Goal: Information Seeking & Learning: Learn about a topic

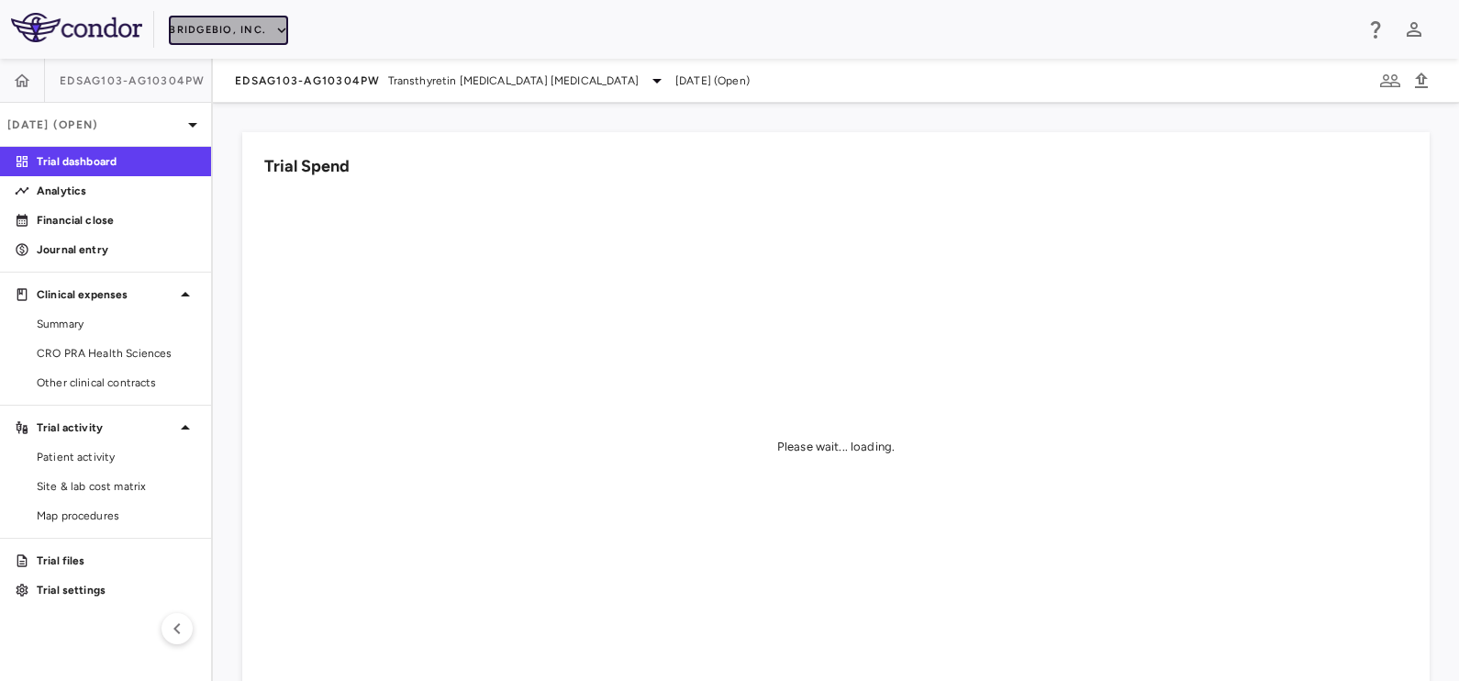
click at [233, 18] on button "BridgeBio, Inc." at bounding box center [228, 30] width 119 height 29
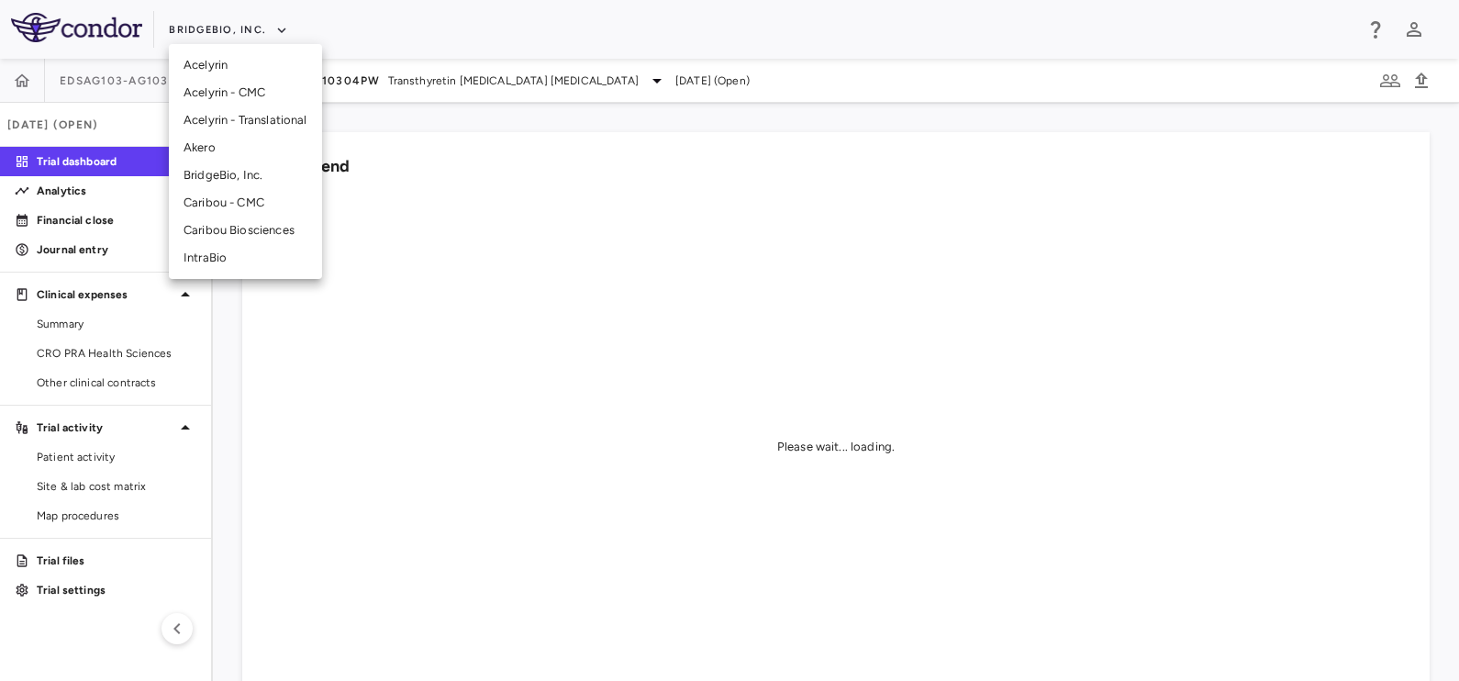
click at [229, 149] on li "Akero" at bounding box center [245, 148] width 153 height 28
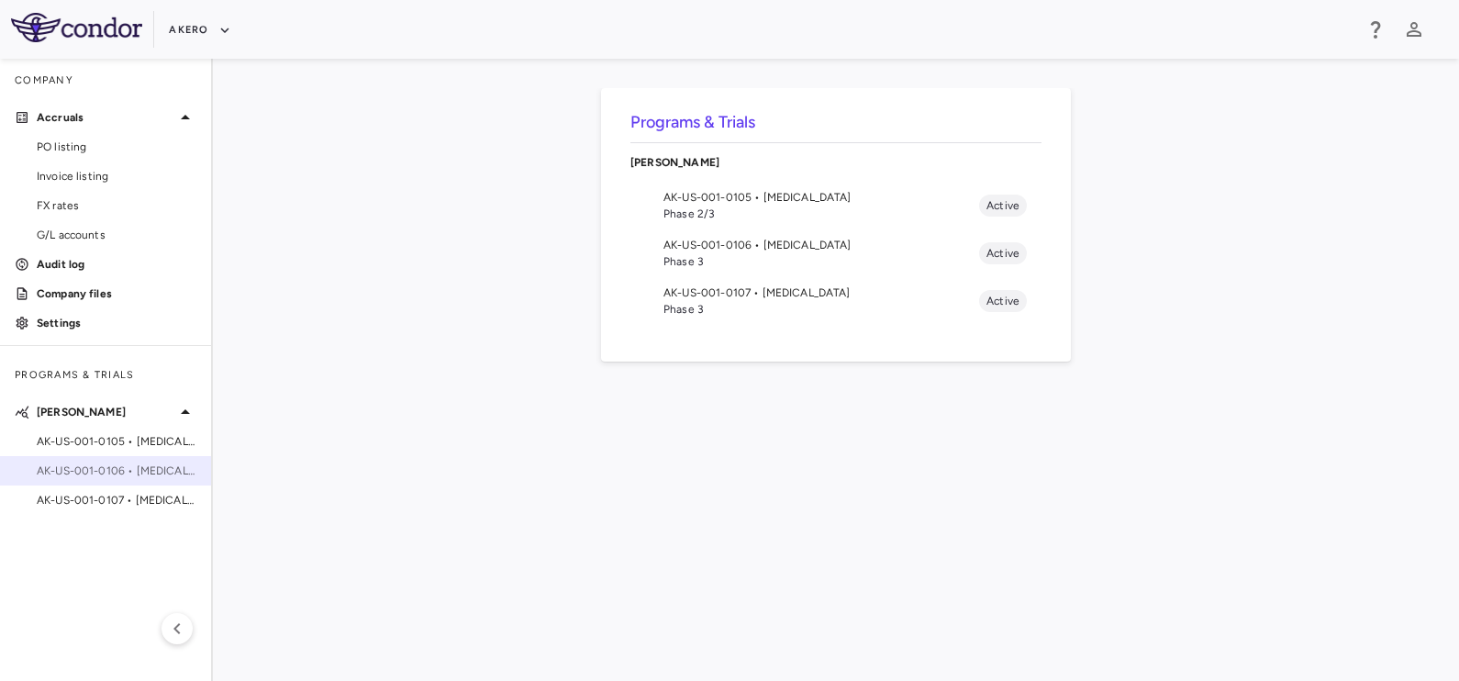
click at [115, 463] on span "AK-US-001-0106 • [MEDICAL_DATA]" at bounding box center [117, 471] width 160 height 17
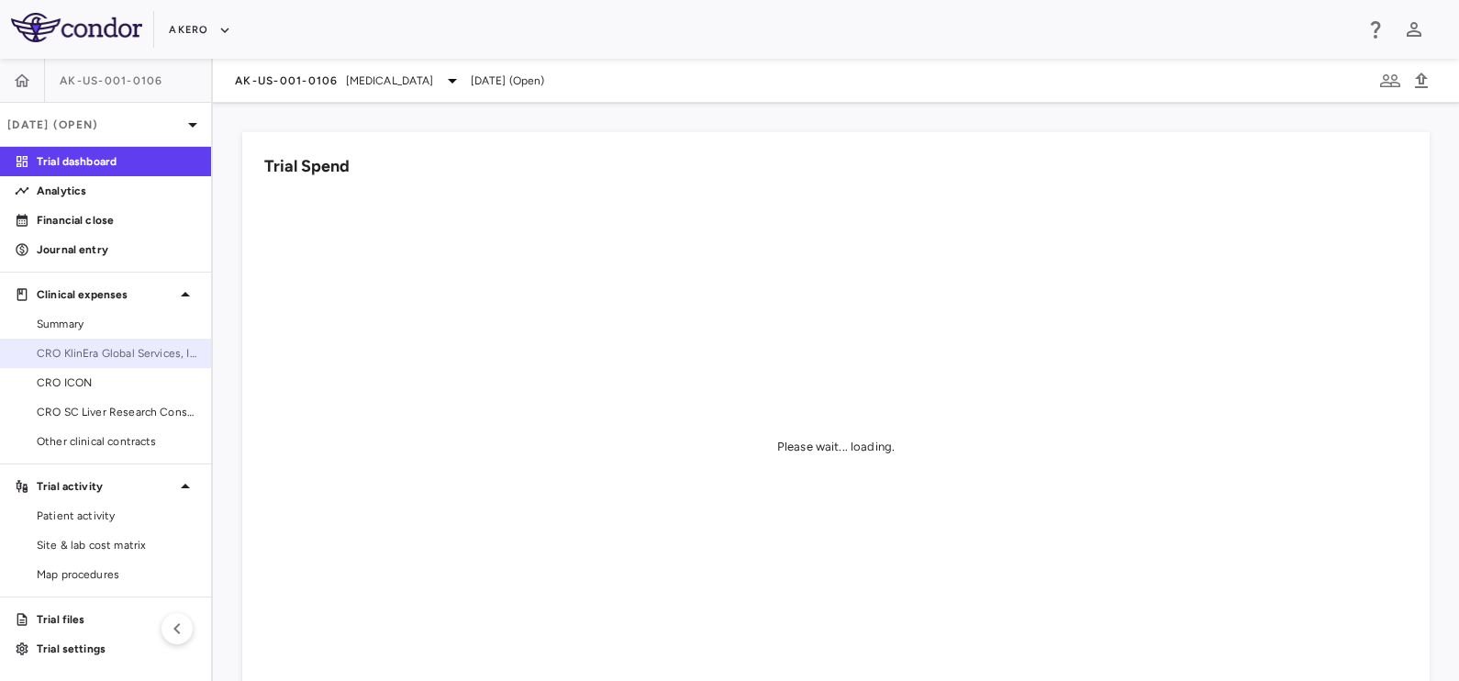
click at [90, 354] on span "CRO KlinEra Global Services, Inc" at bounding box center [117, 353] width 160 height 17
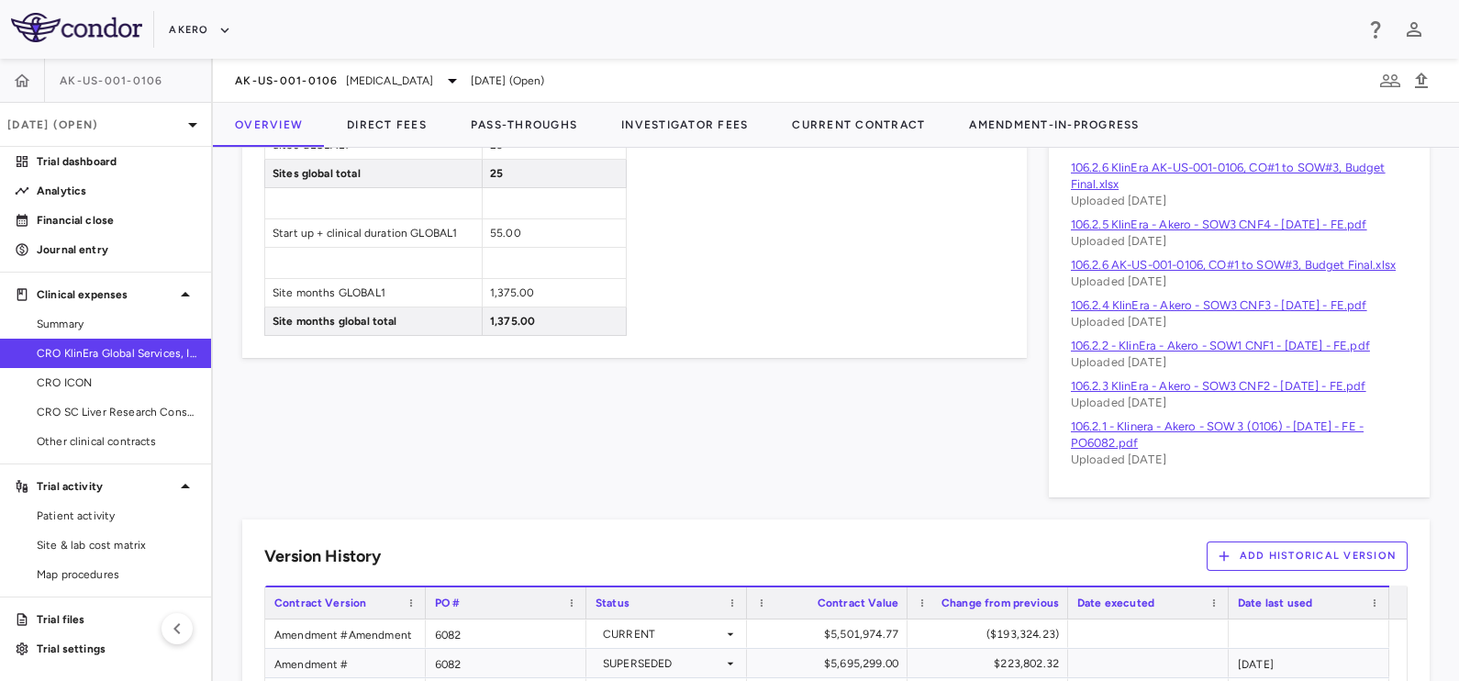
scroll to position [1234, 0]
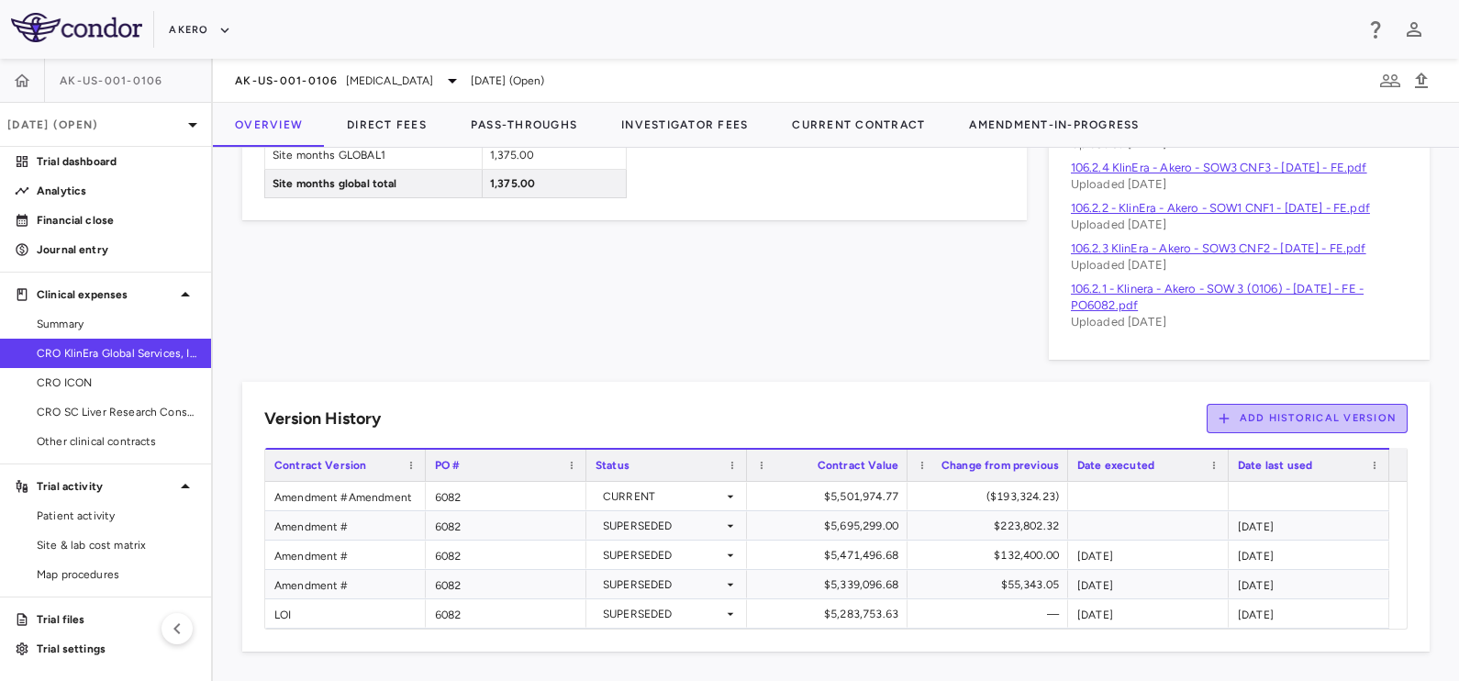
click at [1225, 409] on button "Add Historical Version" at bounding box center [1308, 418] width 202 height 29
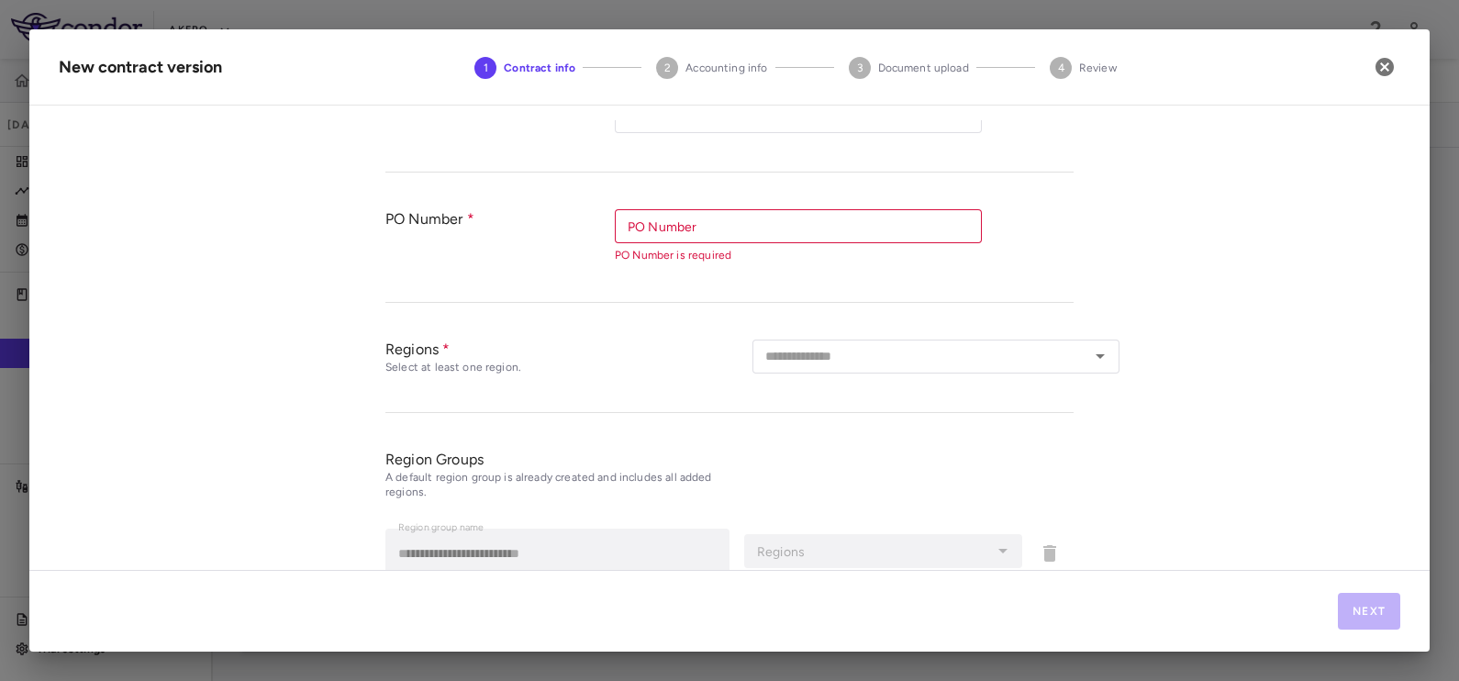
scroll to position [538, 0]
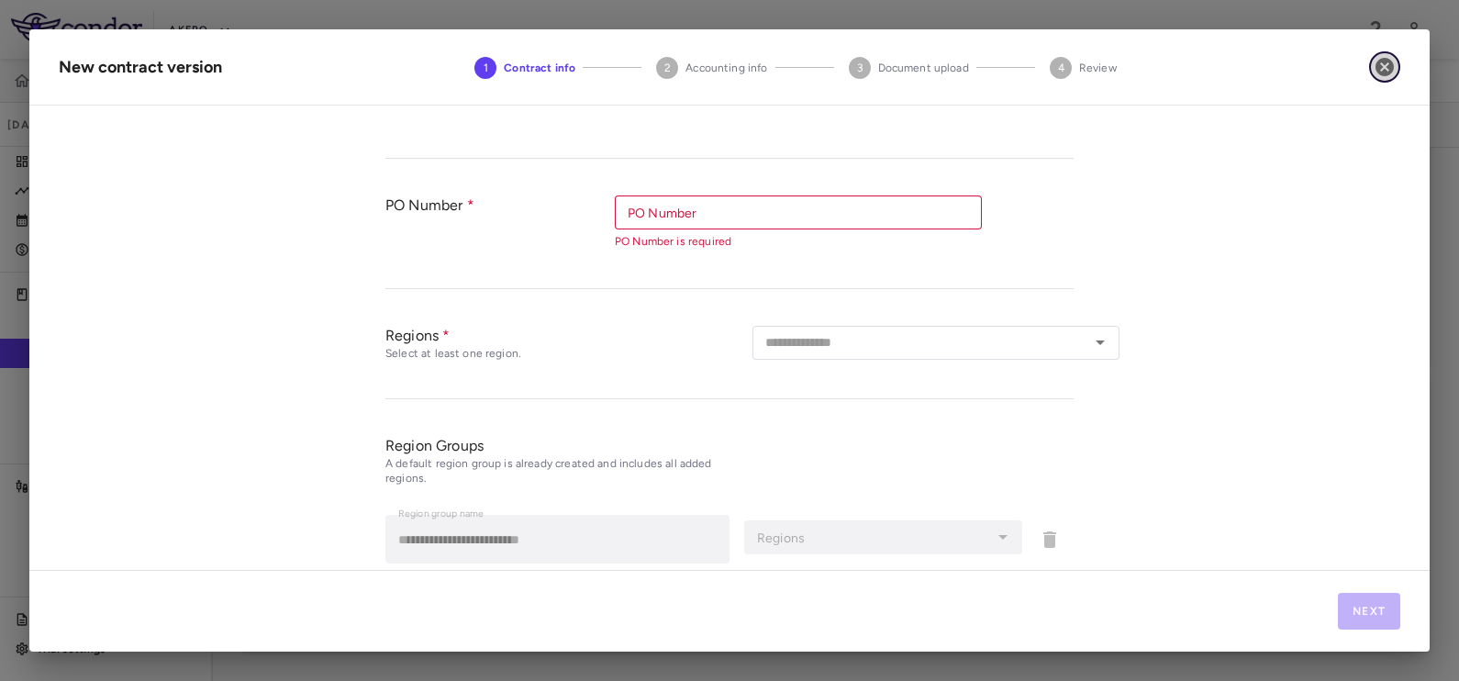
click at [1384, 62] on icon "button" at bounding box center [1385, 67] width 18 height 18
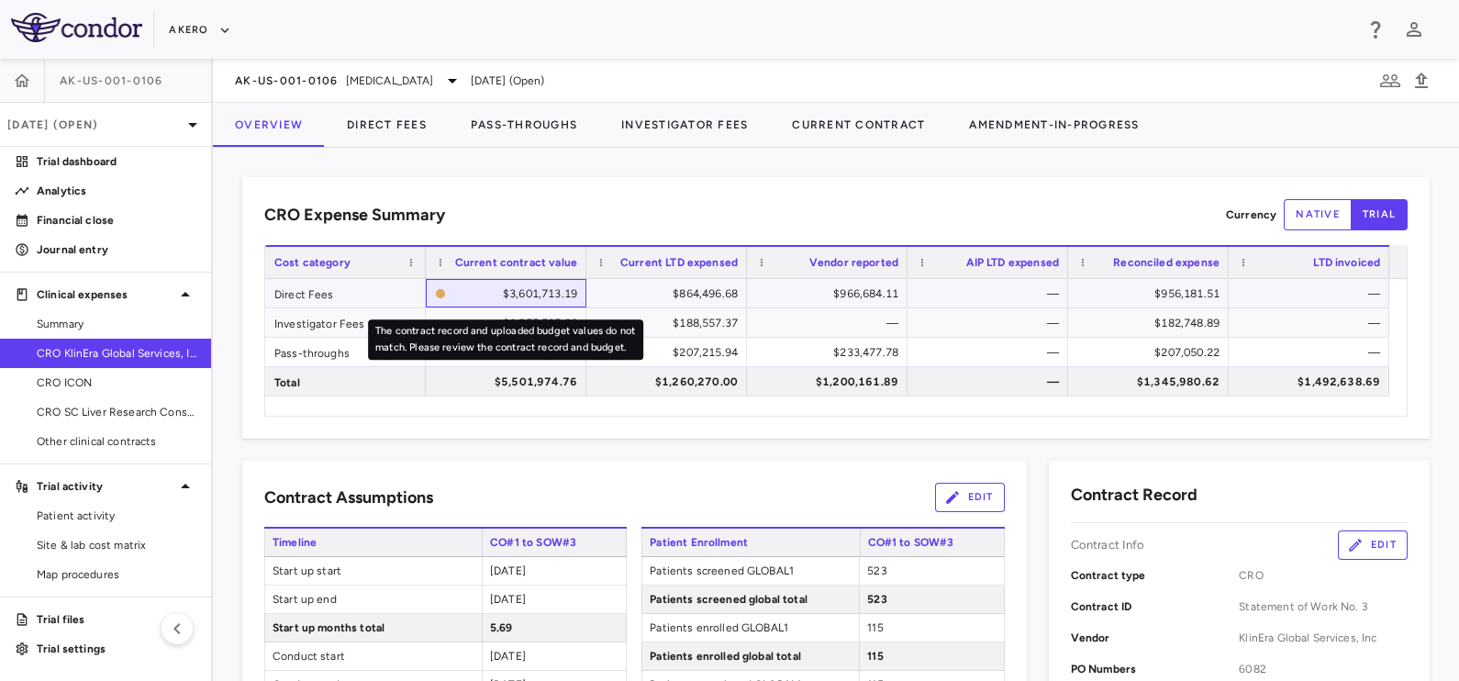
click at [529, 296] on div "$3,601,713.19" at bounding box center [515, 293] width 124 height 29
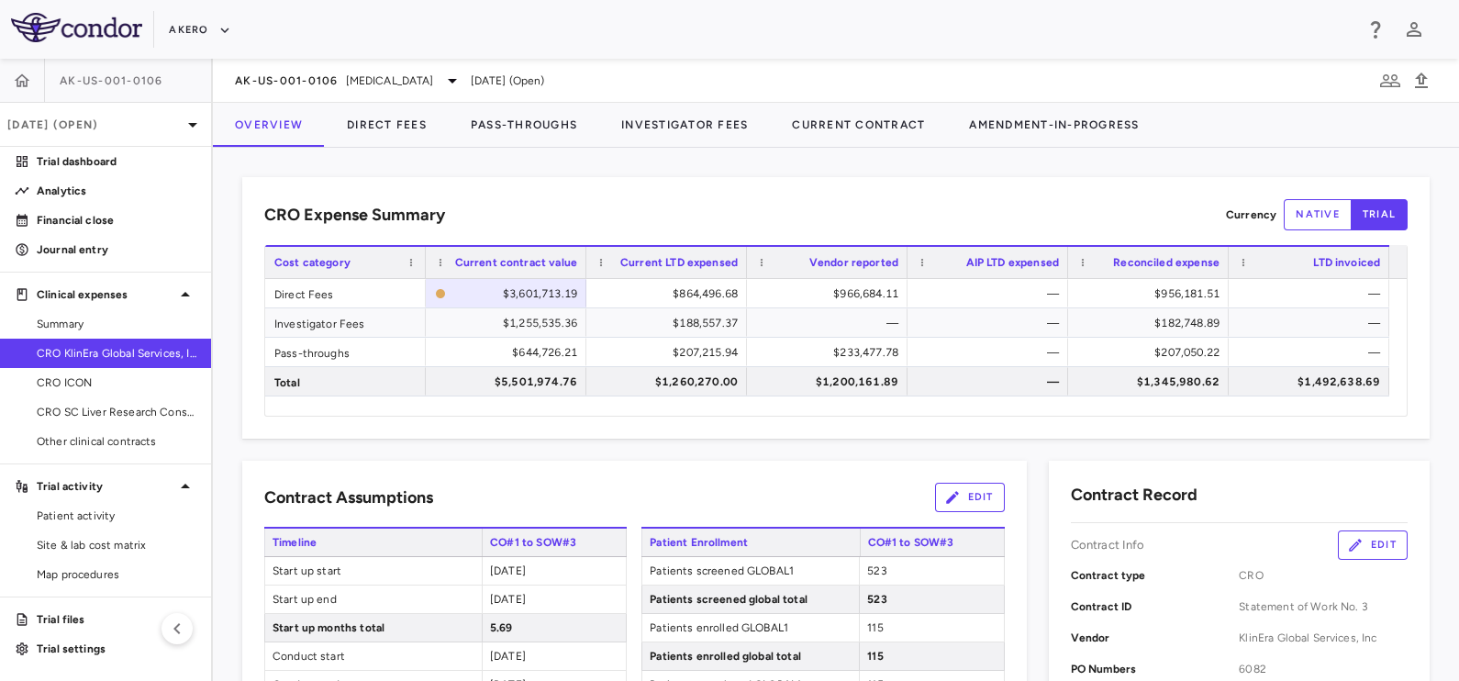
click at [418, 124] on button "Direct Fees" at bounding box center [387, 125] width 124 height 44
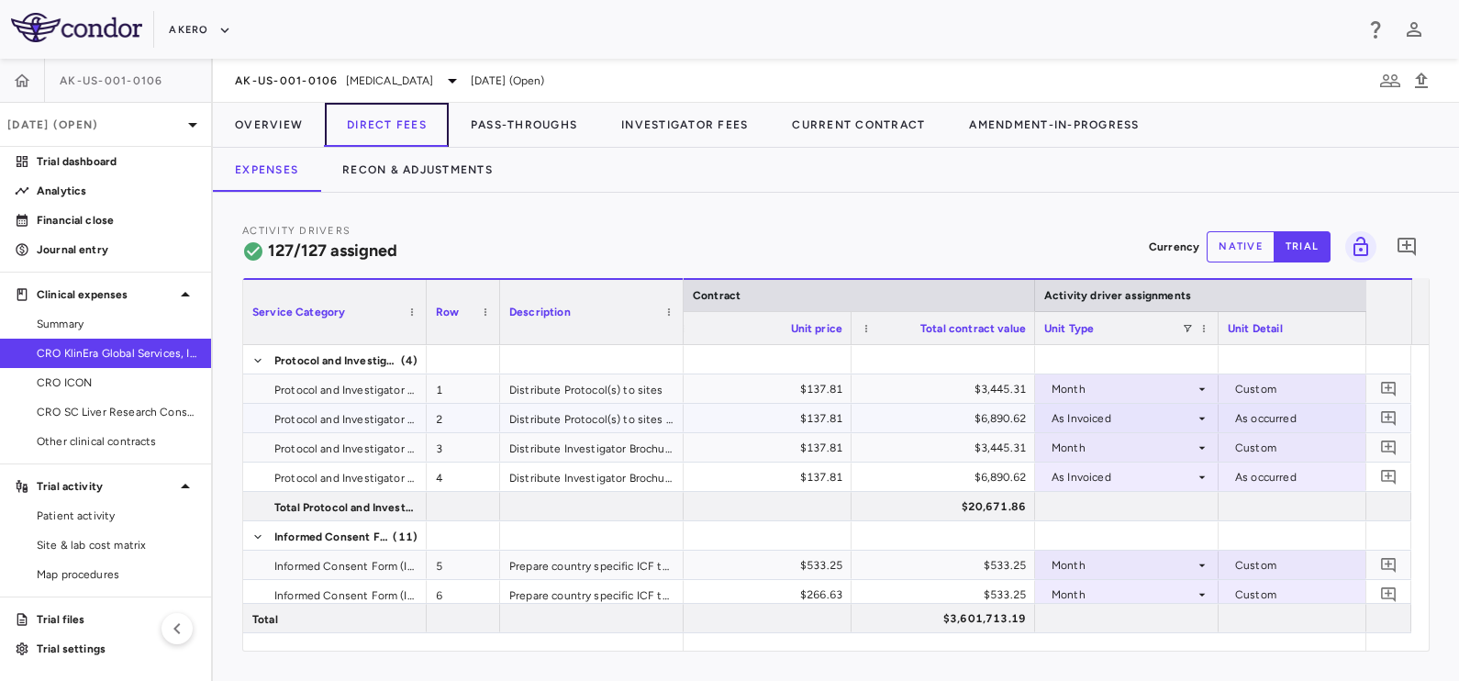
scroll to position [0, 765]
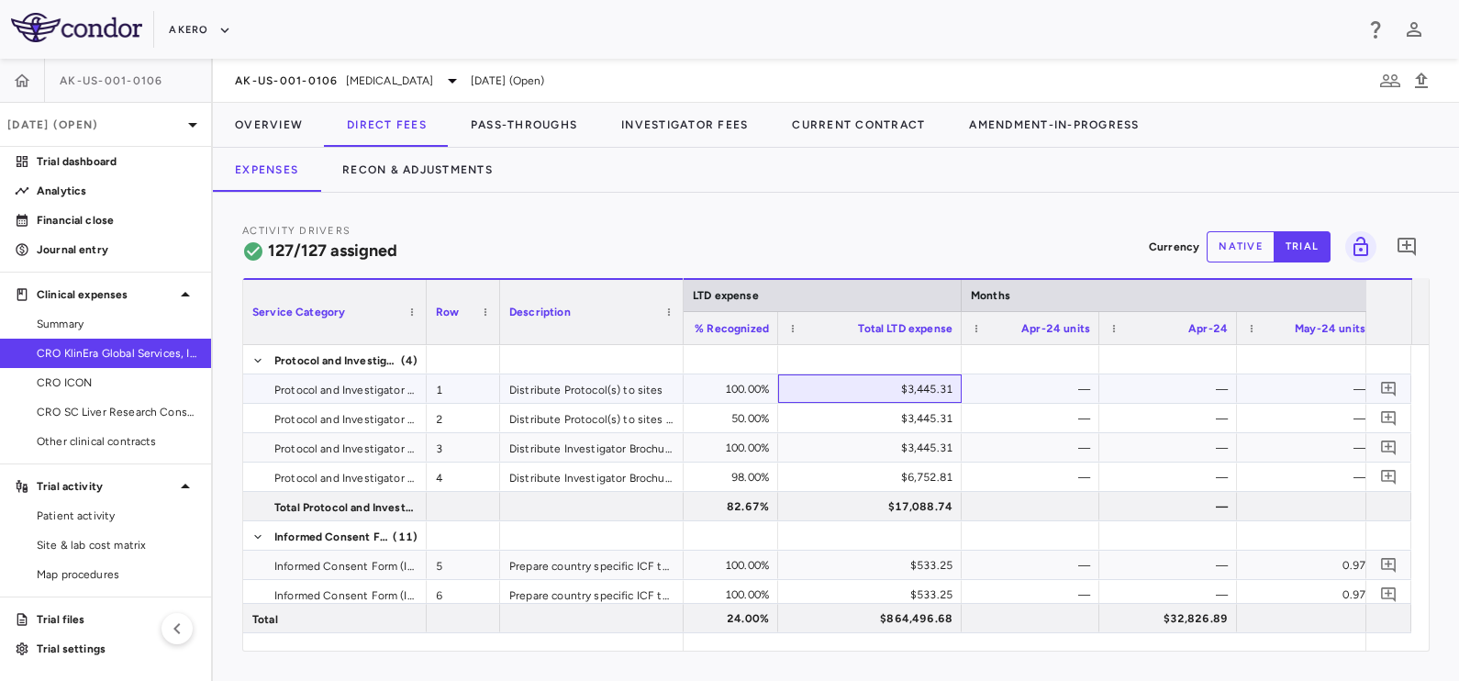
click at [878, 390] on div "$3,445.31" at bounding box center [874, 388] width 158 height 29
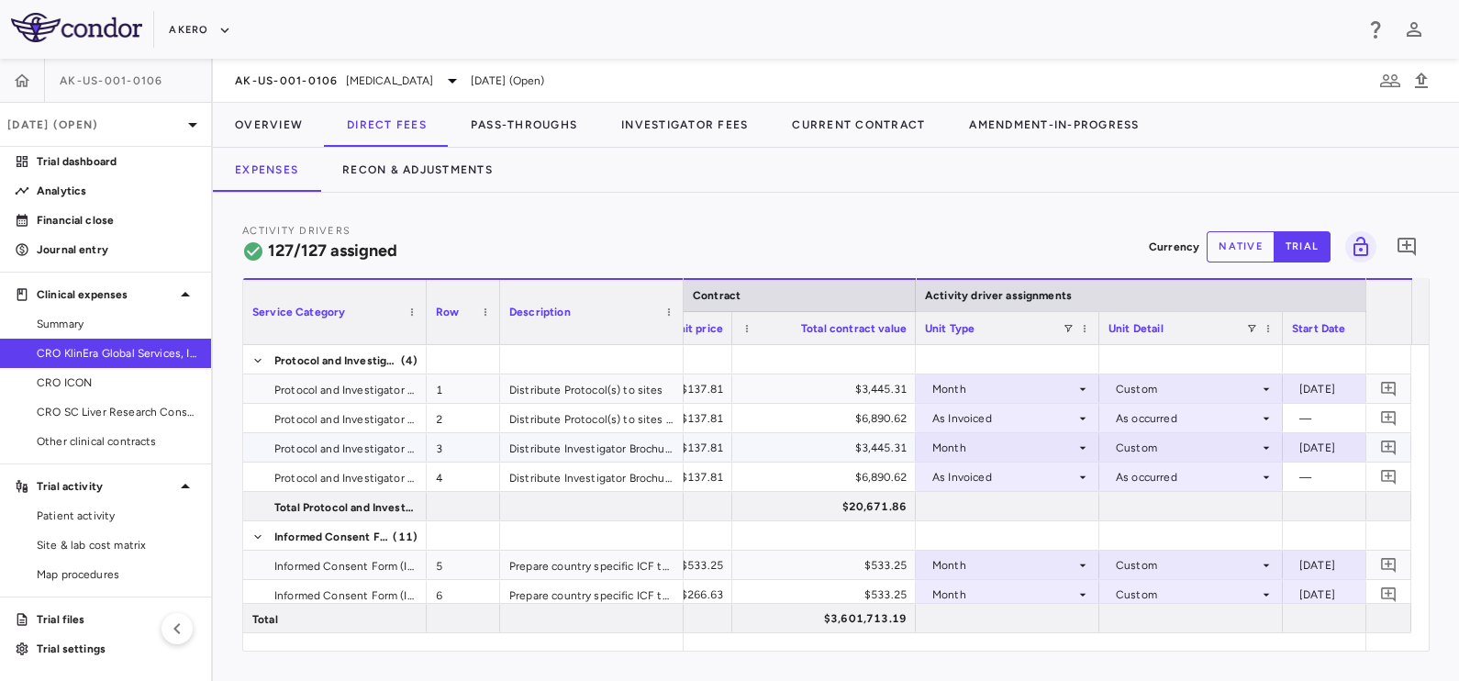
scroll to position [0, 1096]
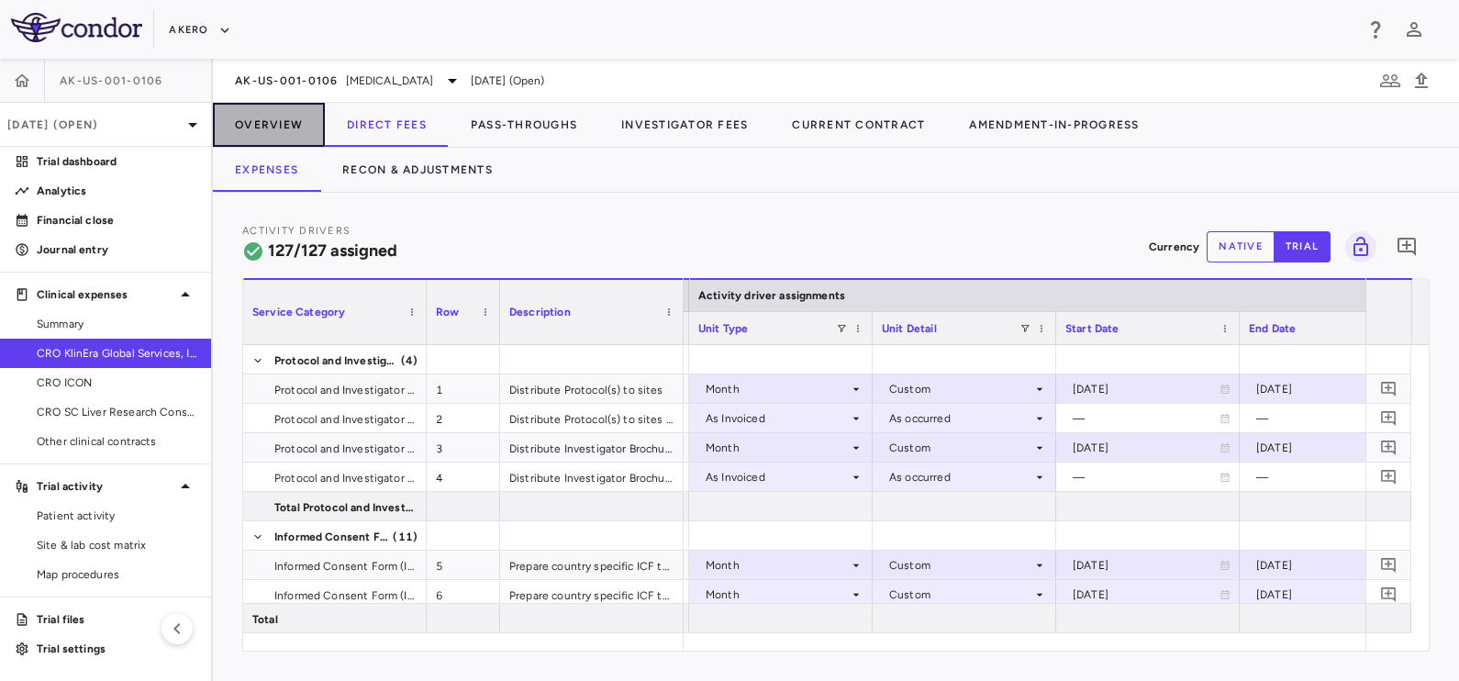
click at [307, 129] on button "Overview" at bounding box center [269, 125] width 112 height 44
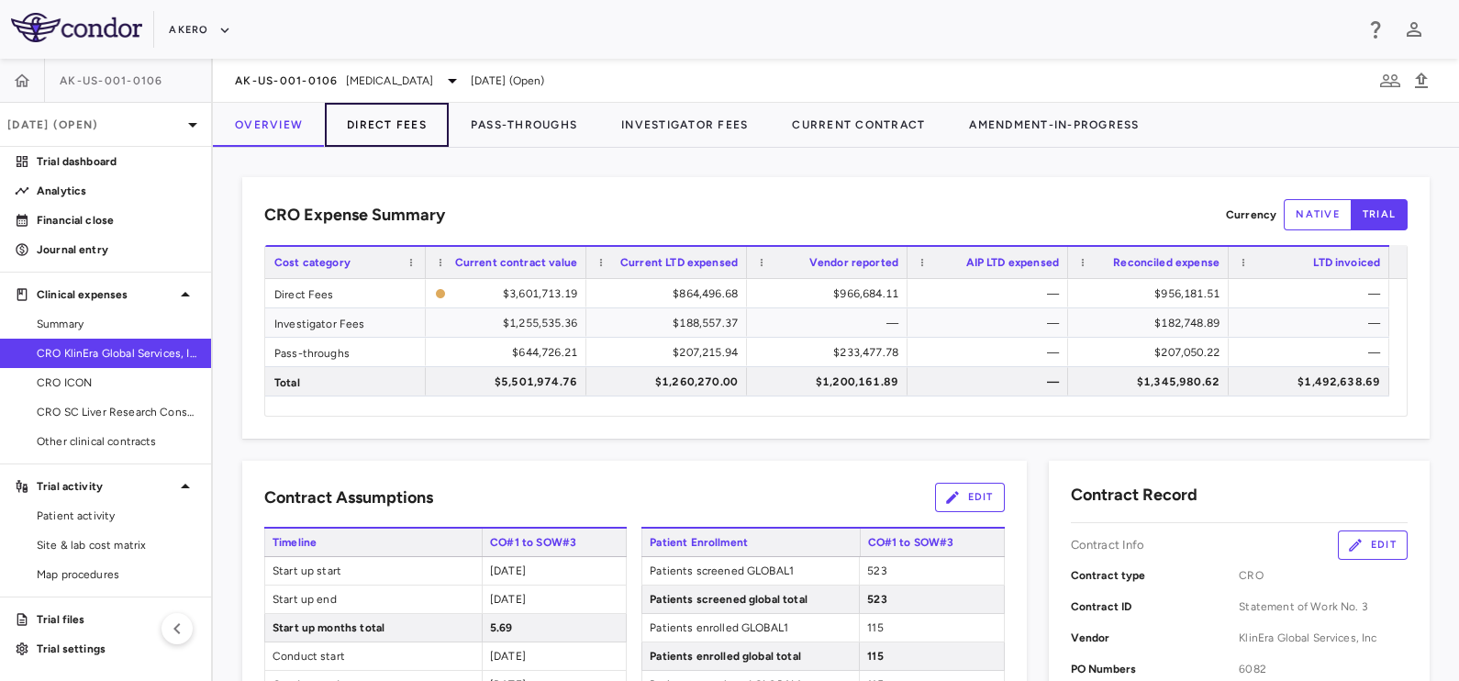
click at [385, 124] on button "Direct Fees" at bounding box center [387, 125] width 124 height 44
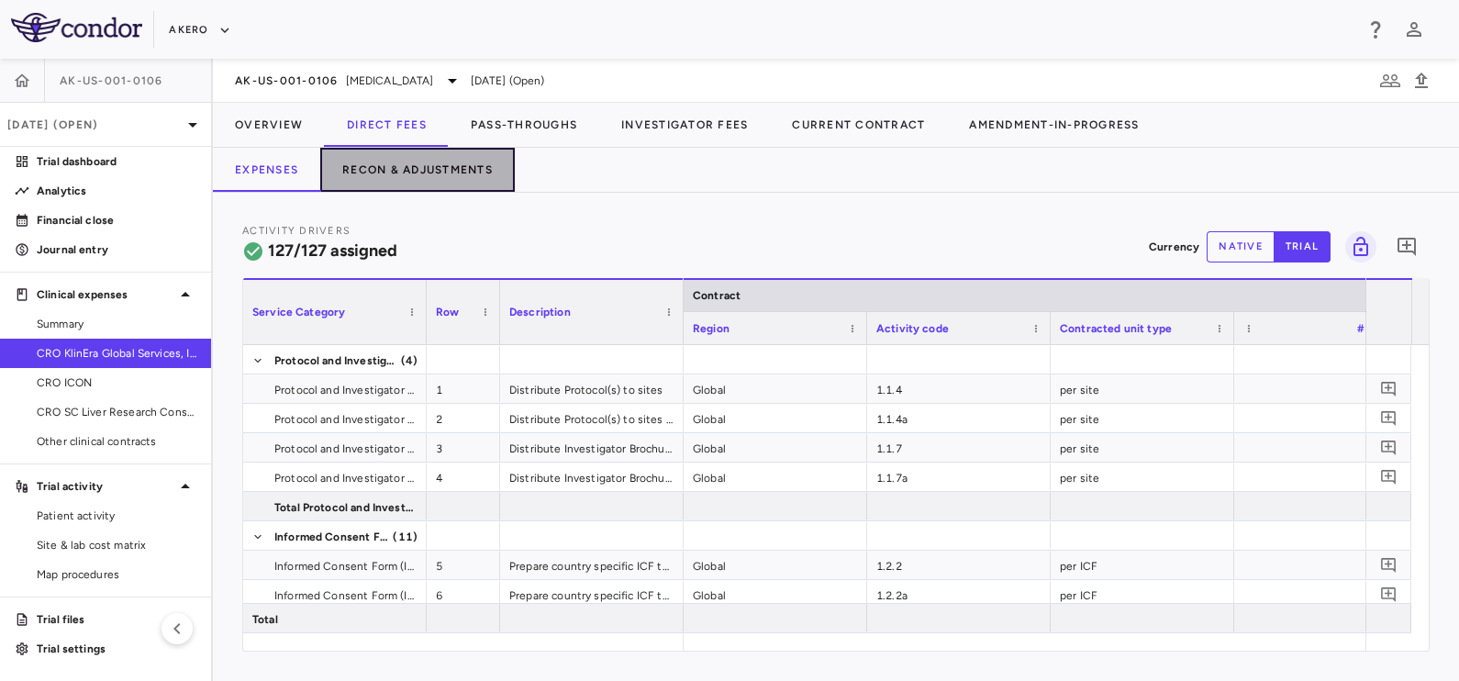
click at [396, 176] on button "Recon & Adjustments" at bounding box center [417, 170] width 195 height 44
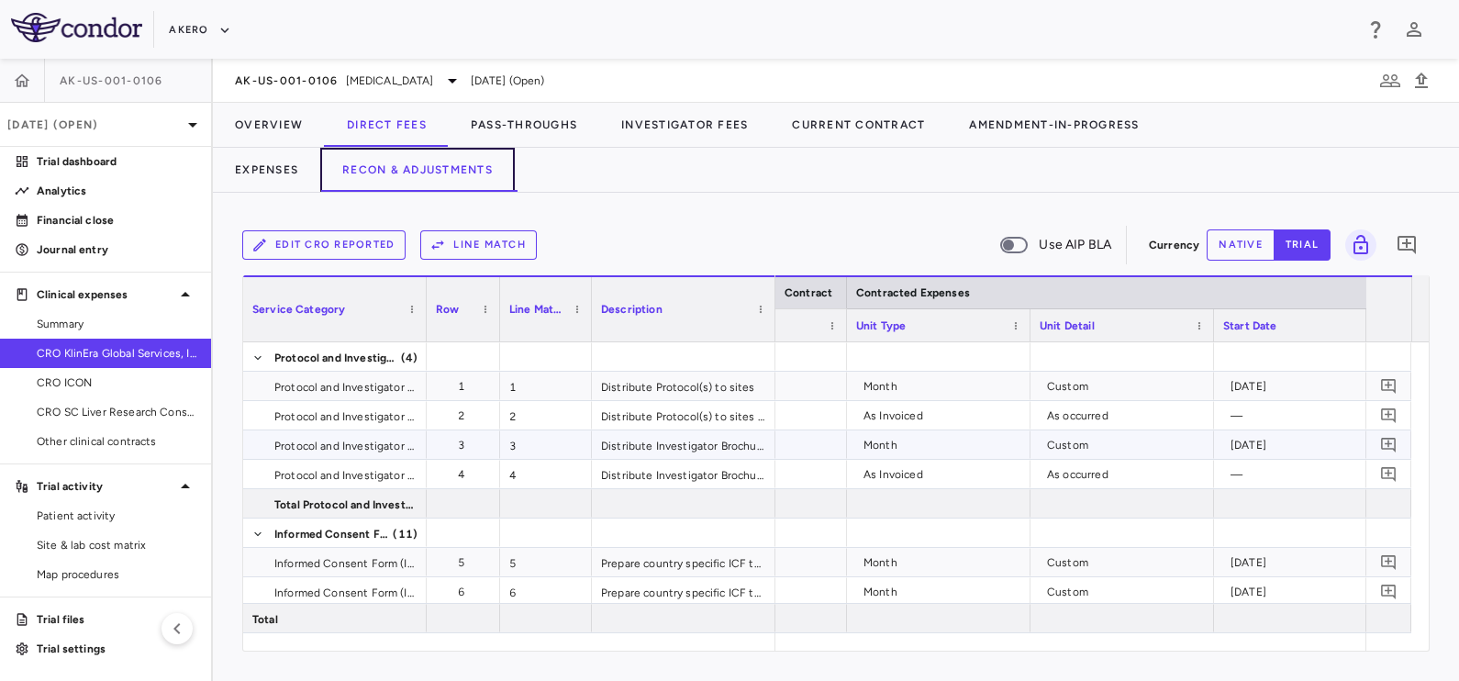
scroll to position [0, 432]
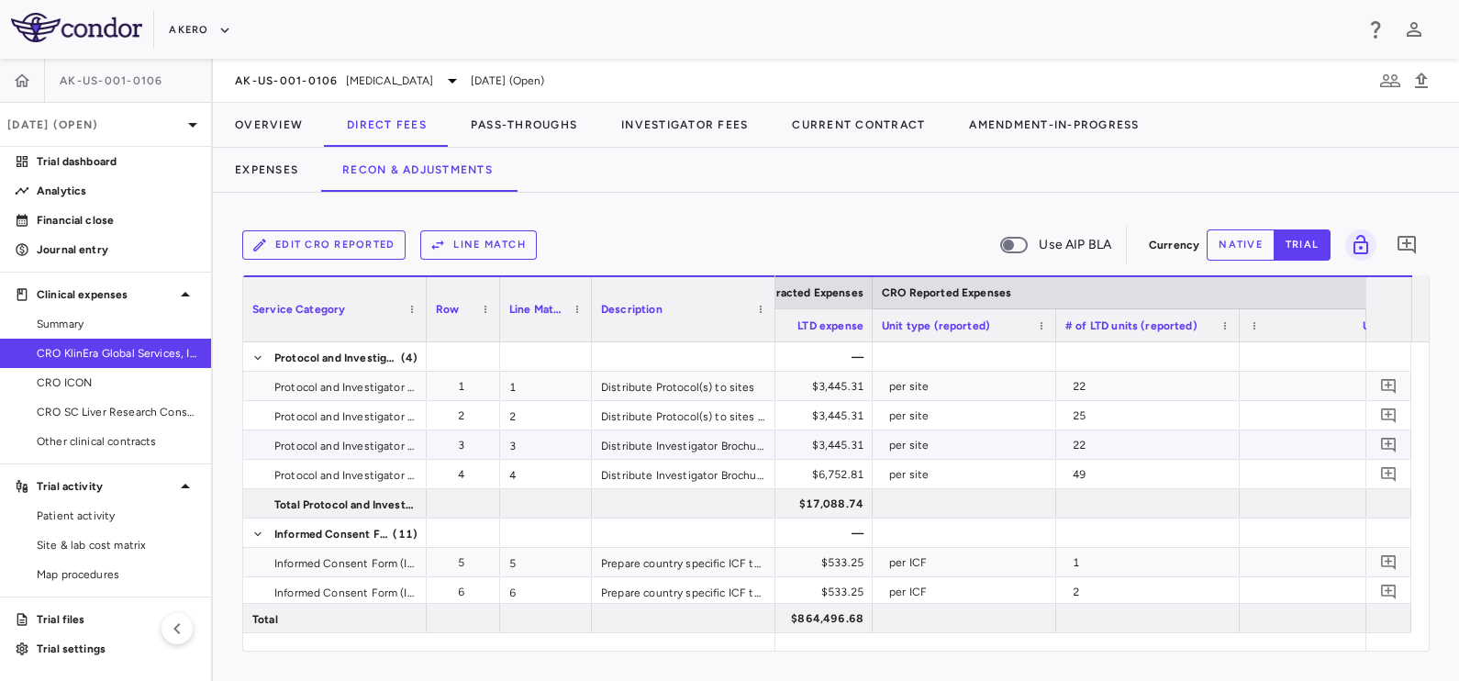
click at [798, 455] on div "$3,445.31" at bounding box center [785, 444] width 158 height 29
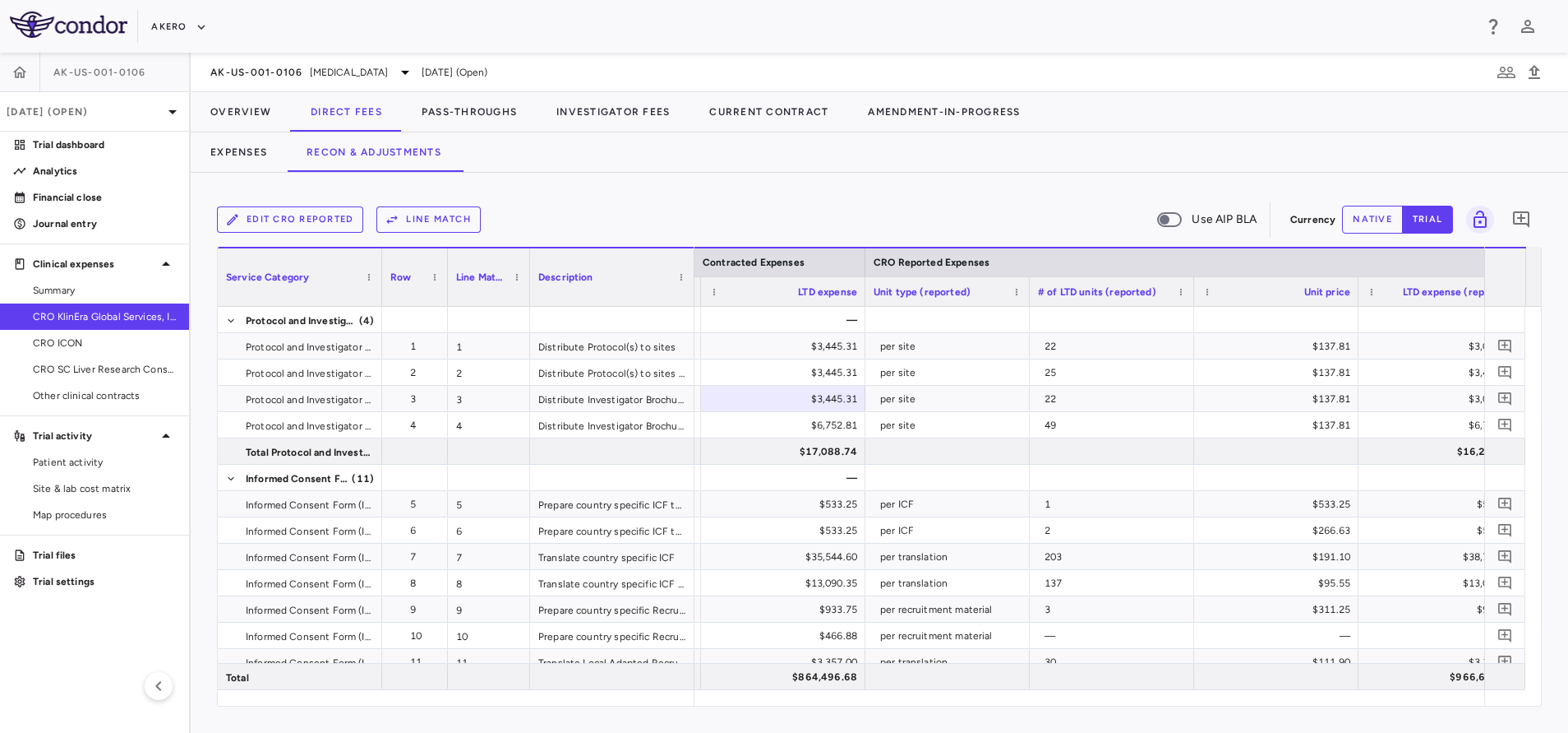
drag, startPoint x: 1221, startPoint y: 0, endPoint x: 839, endPoint y: 201, distance: 431.7
click at [839, 201] on div "Edit CRO reported Line Match Use AIP BLA Currency native trial 0" at bounding box center [878, 220] width 1324 height 41
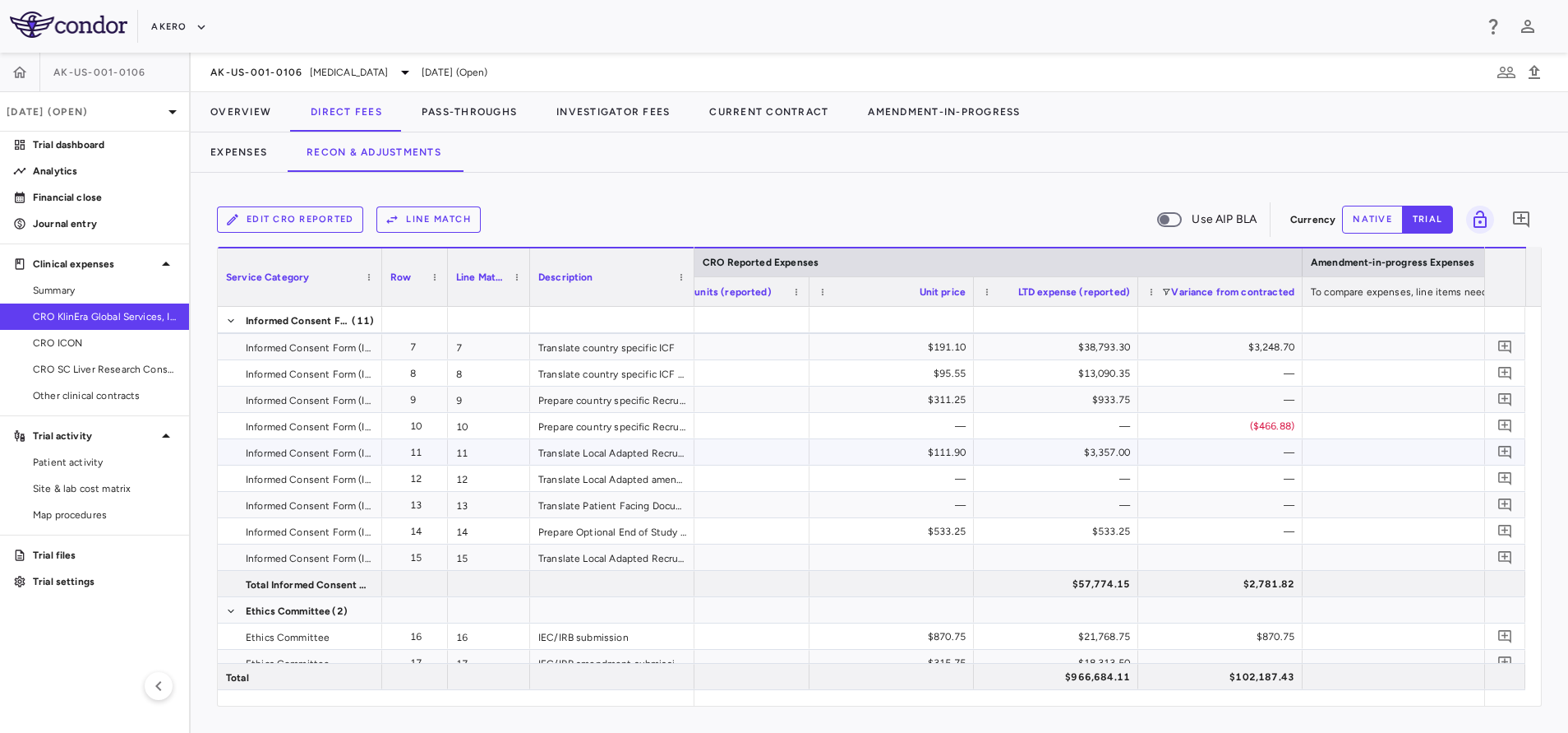
scroll to position [0, 1821]
click at [235, 115] on button "Overview" at bounding box center [241, 112] width 100 height 39
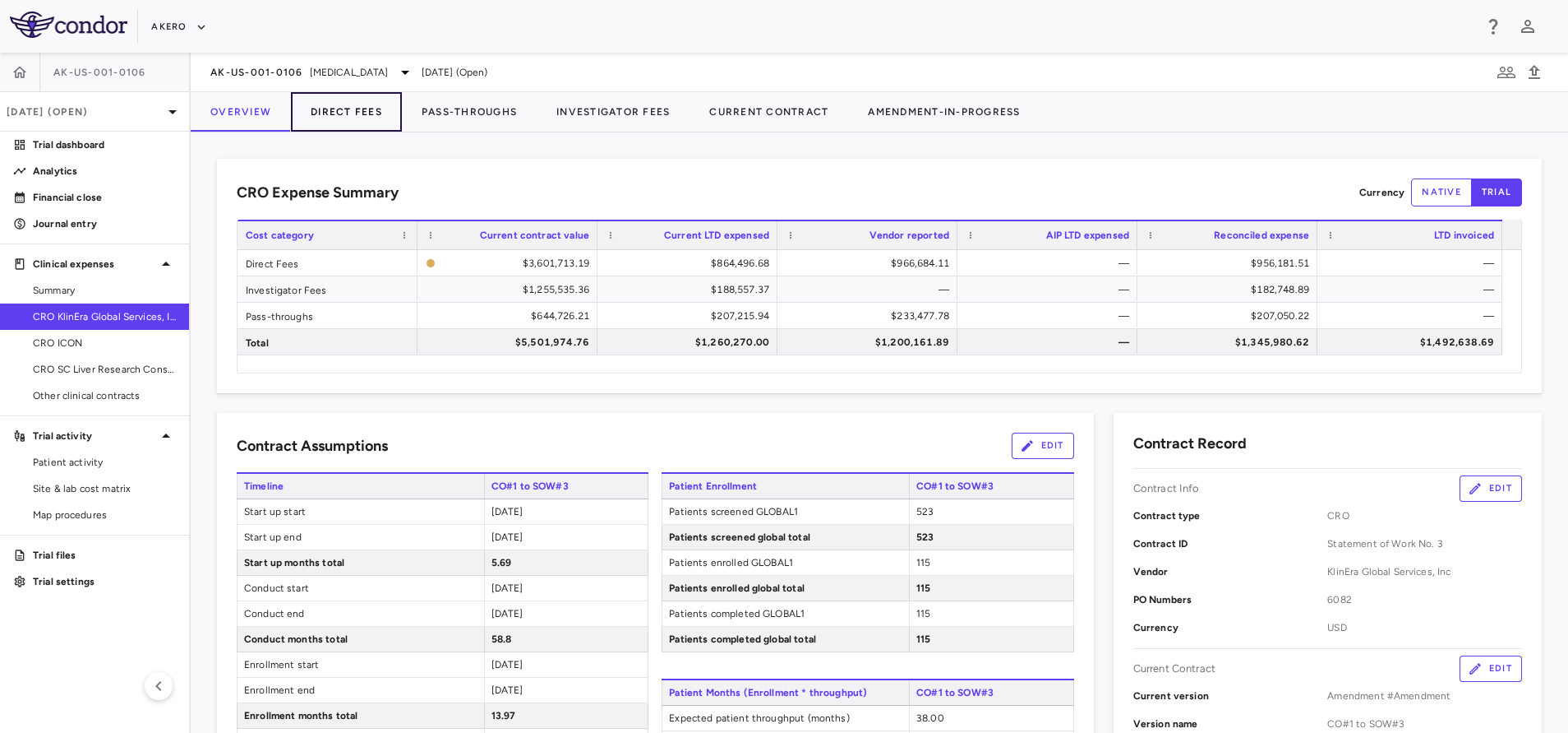
click at [337, 100] on button "Direct Fees" at bounding box center [347, 112] width 111 height 39
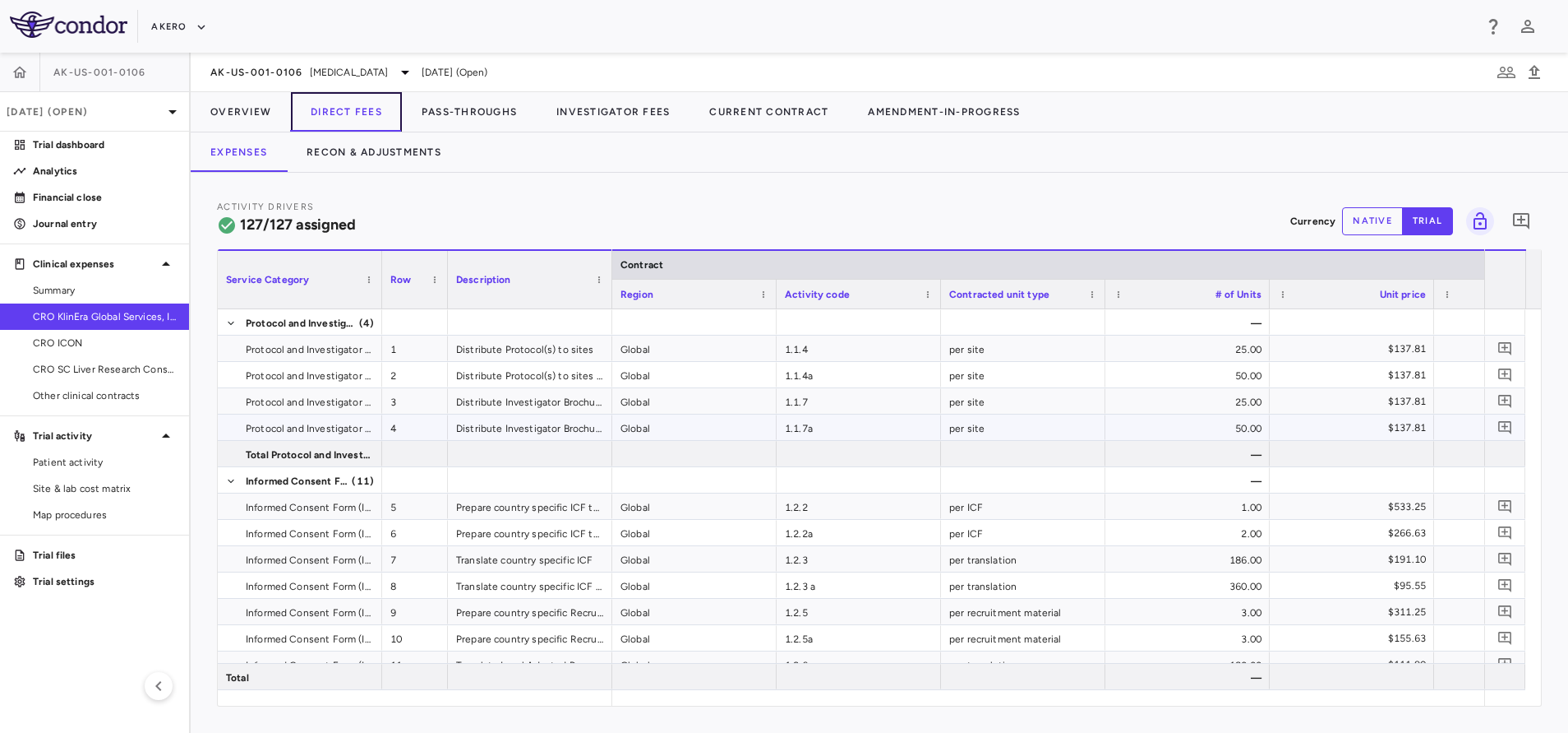
scroll to position [0, 145]
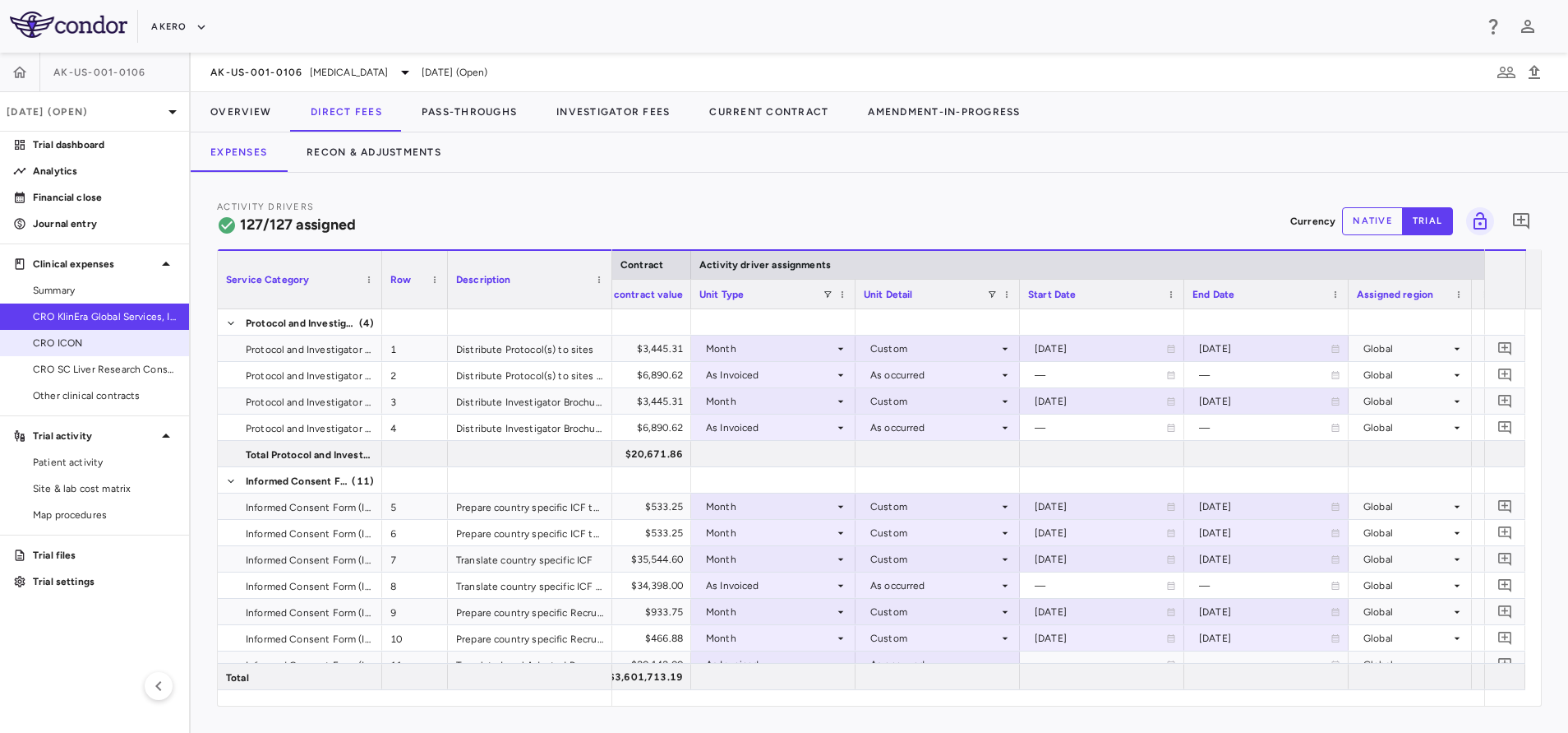
click at [78, 344] on span "CRO ICON" at bounding box center [105, 342] width 143 height 15
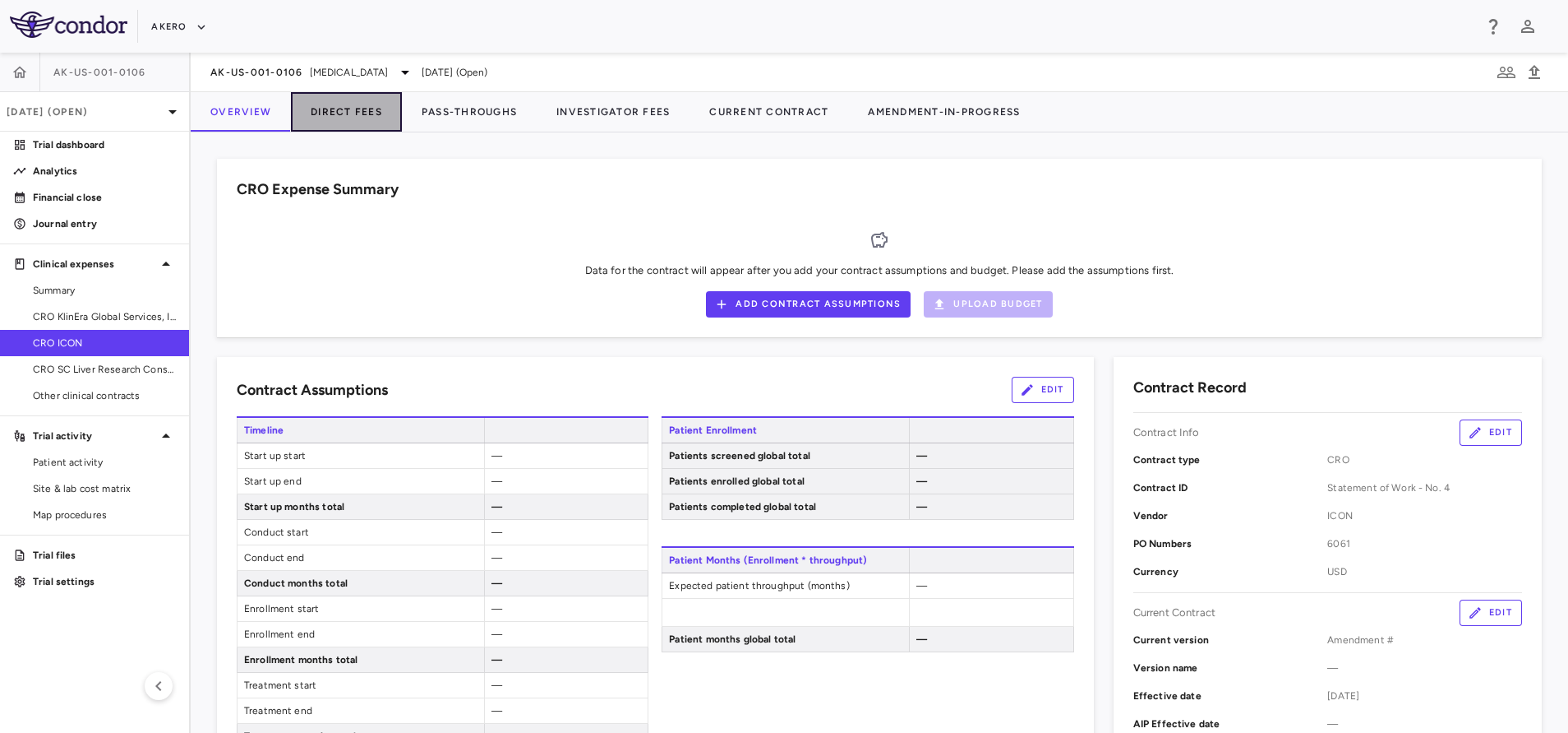
click at [342, 128] on button "Direct Fees" at bounding box center [347, 112] width 111 height 39
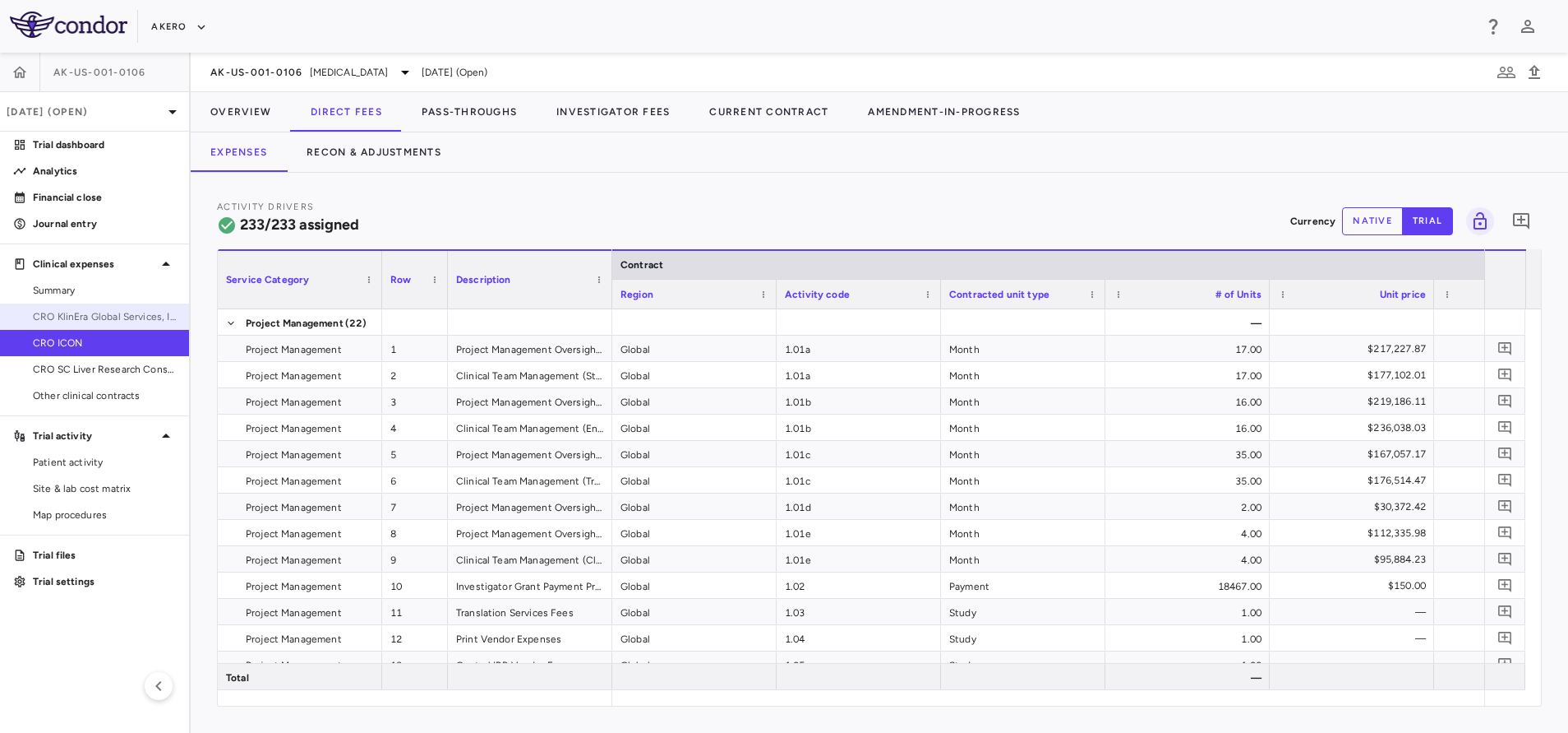
click at [97, 323] on span "CRO KlinEra Global Services, Inc" at bounding box center [105, 316] width 143 height 15
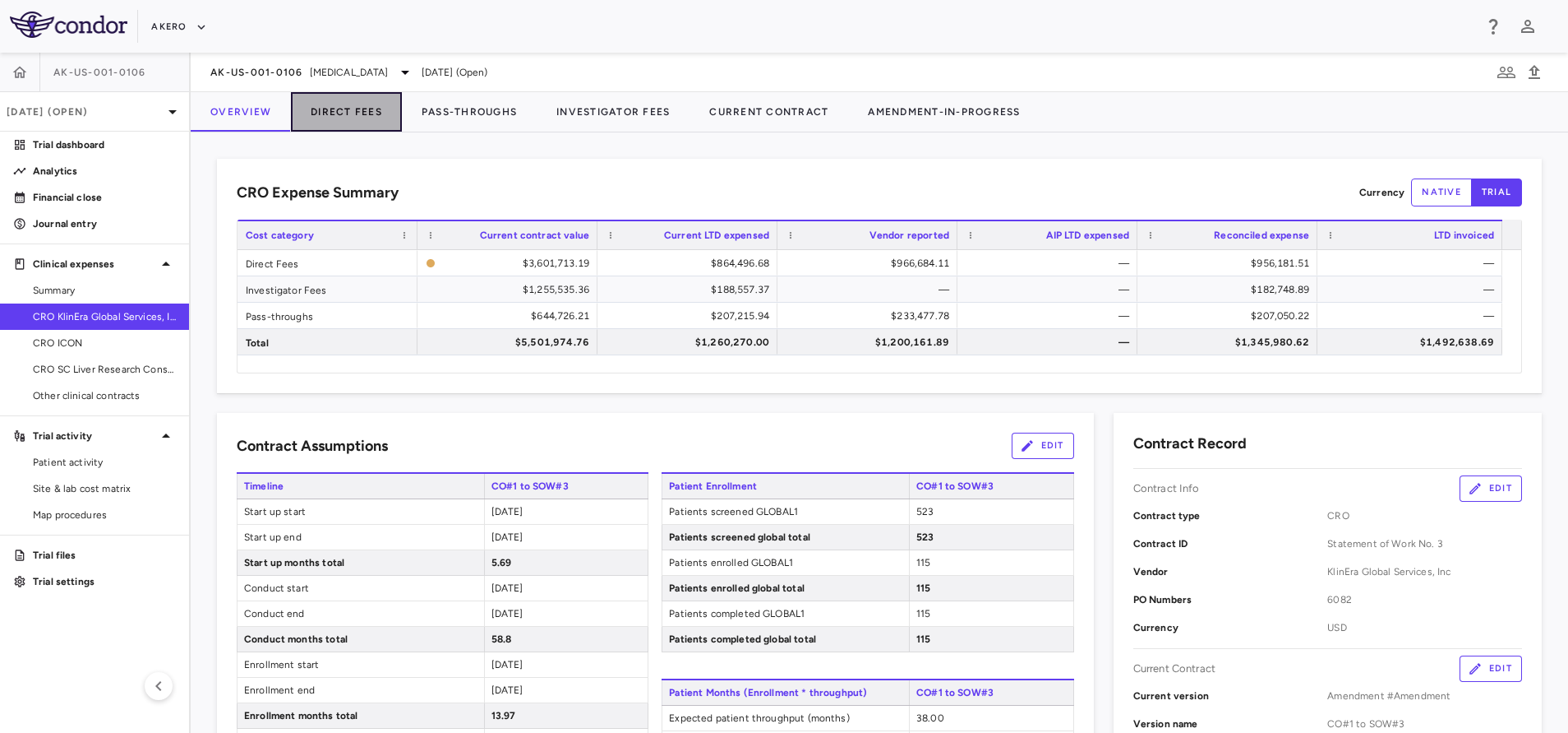
click at [345, 110] on button "Direct Fees" at bounding box center [347, 112] width 111 height 39
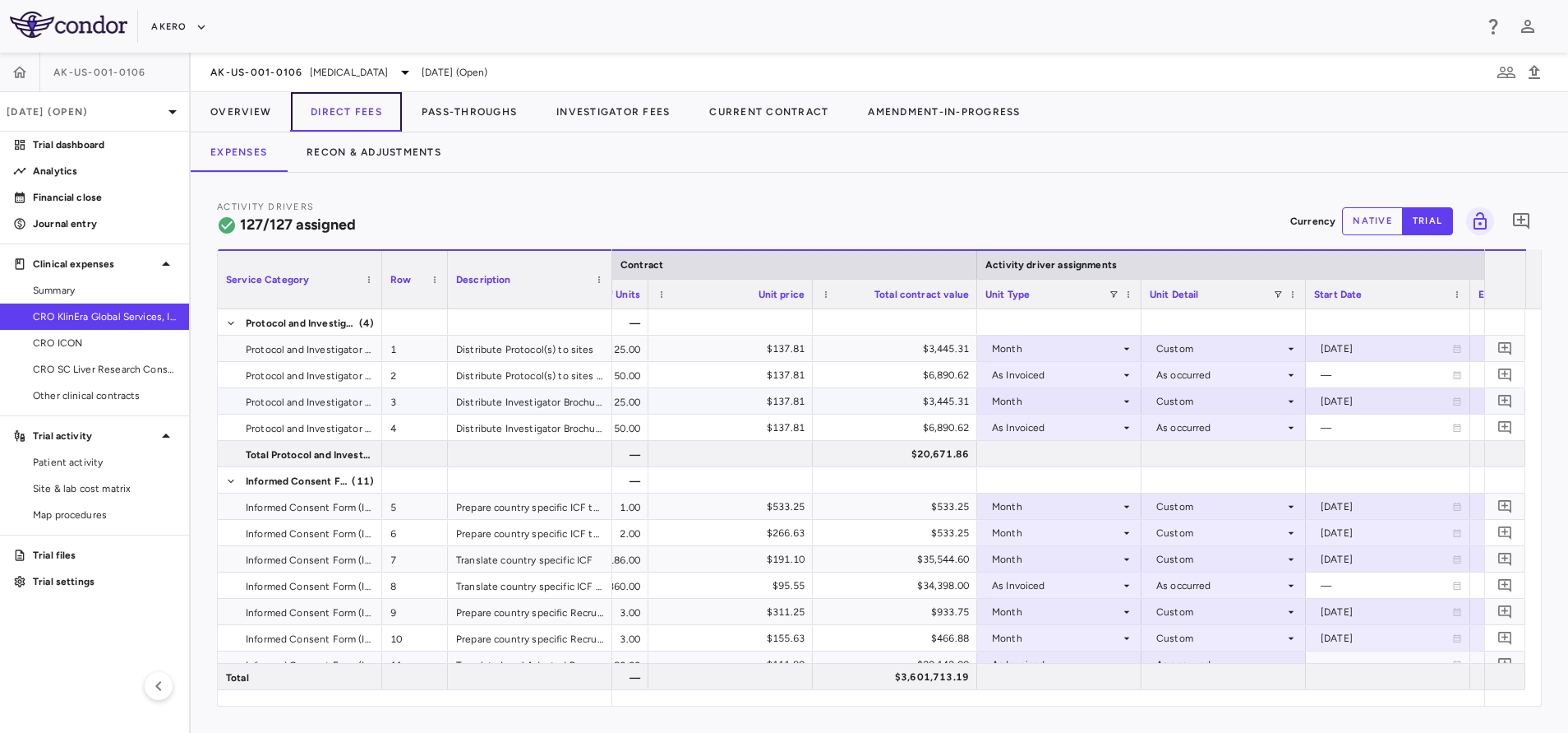
scroll to position [0, 788]
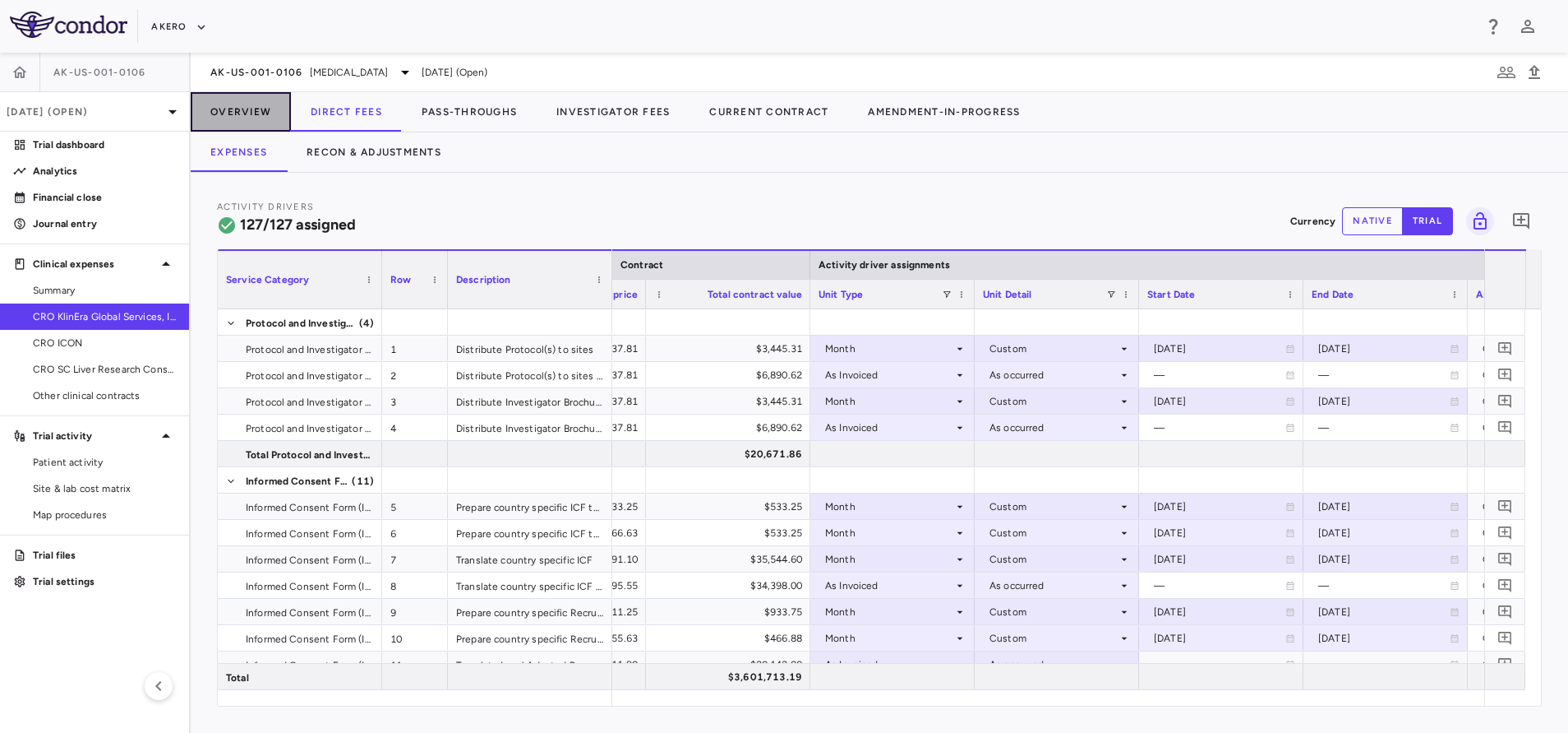
click at [261, 104] on button "Overview" at bounding box center [241, 112] width 100 height 39
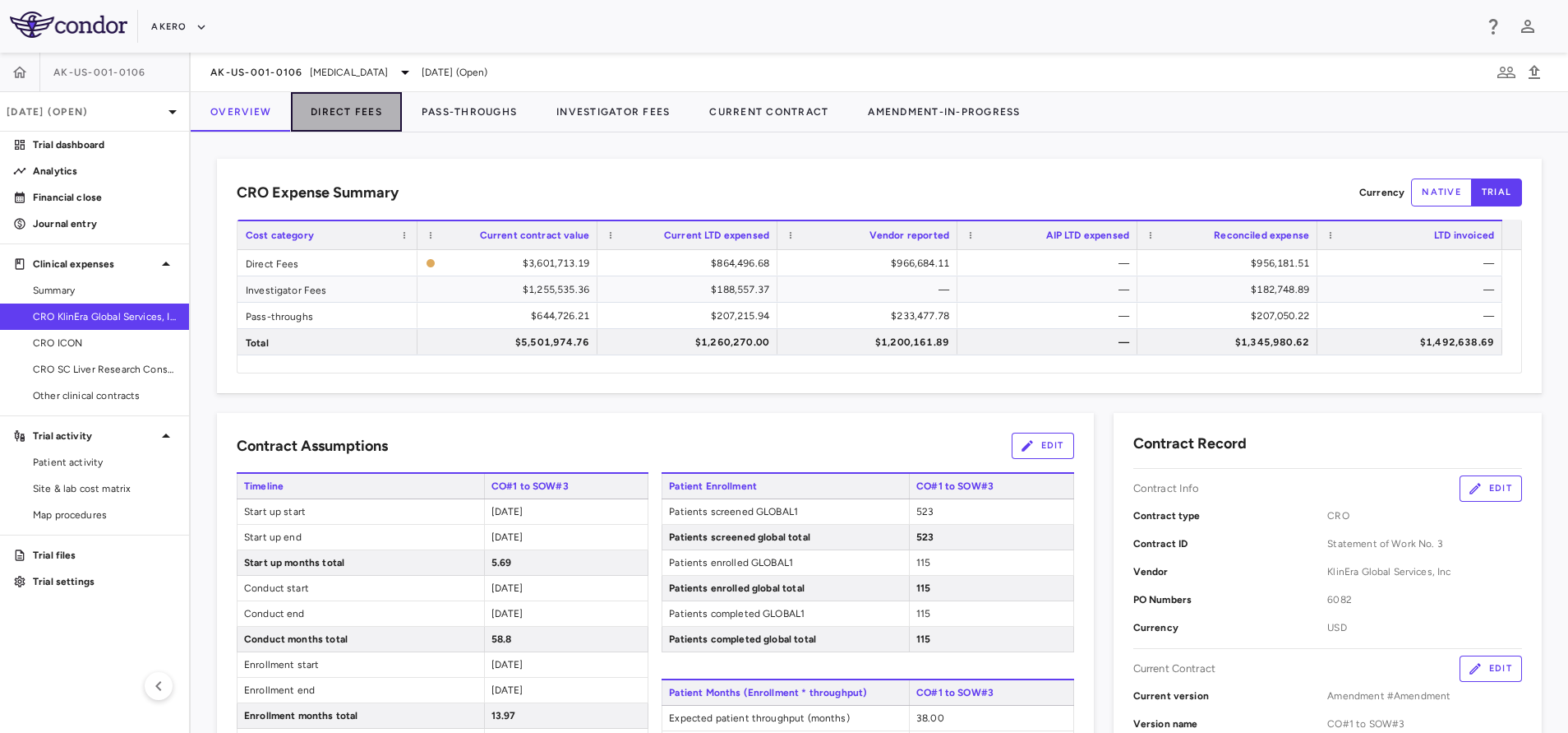
click at [358, 102] on button "Direct Fees" at bounding box center [347, 112] width 111 height 39
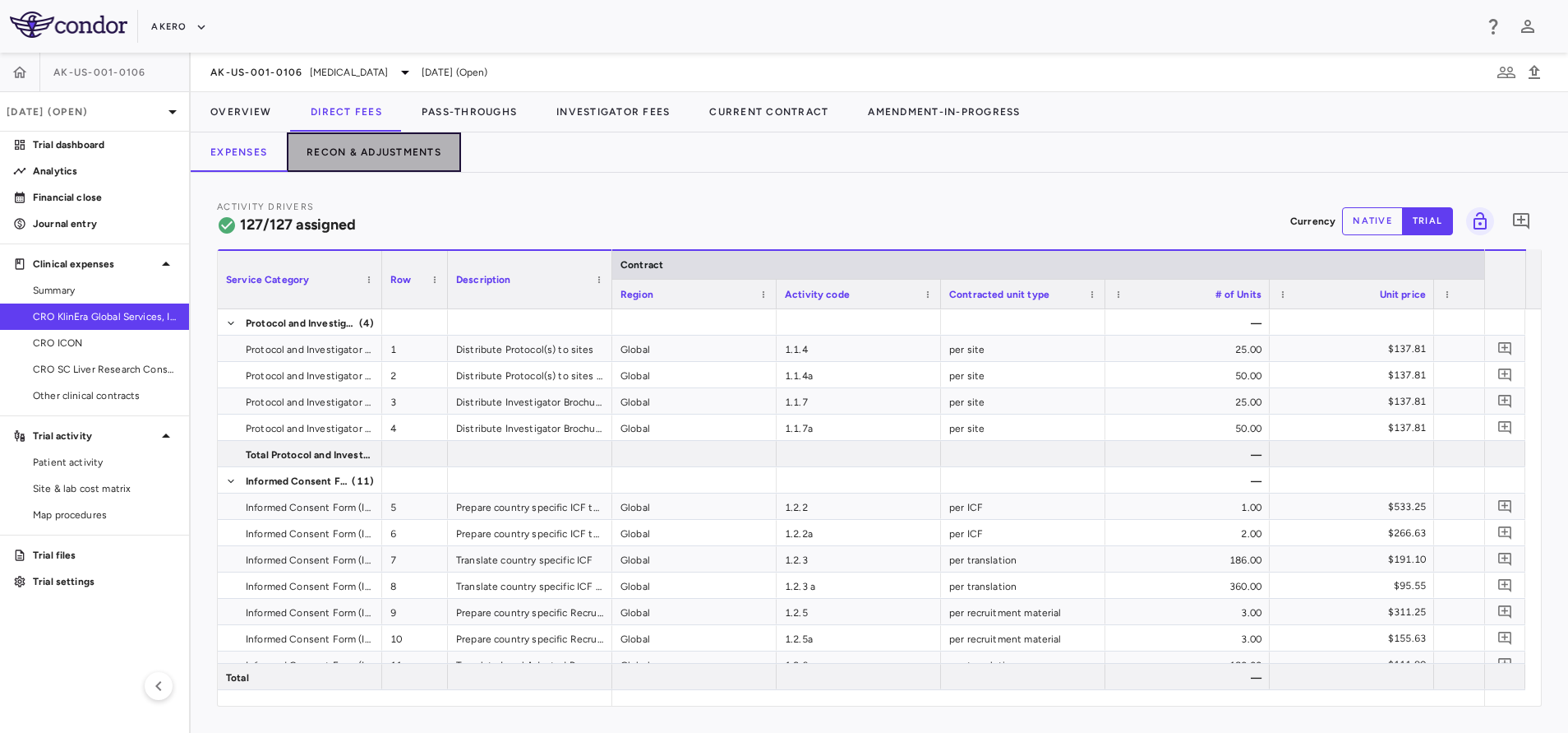
click at [402, 162] on button "Recon & Adjustments" at bounding box center [373, 152] width 175 height 39
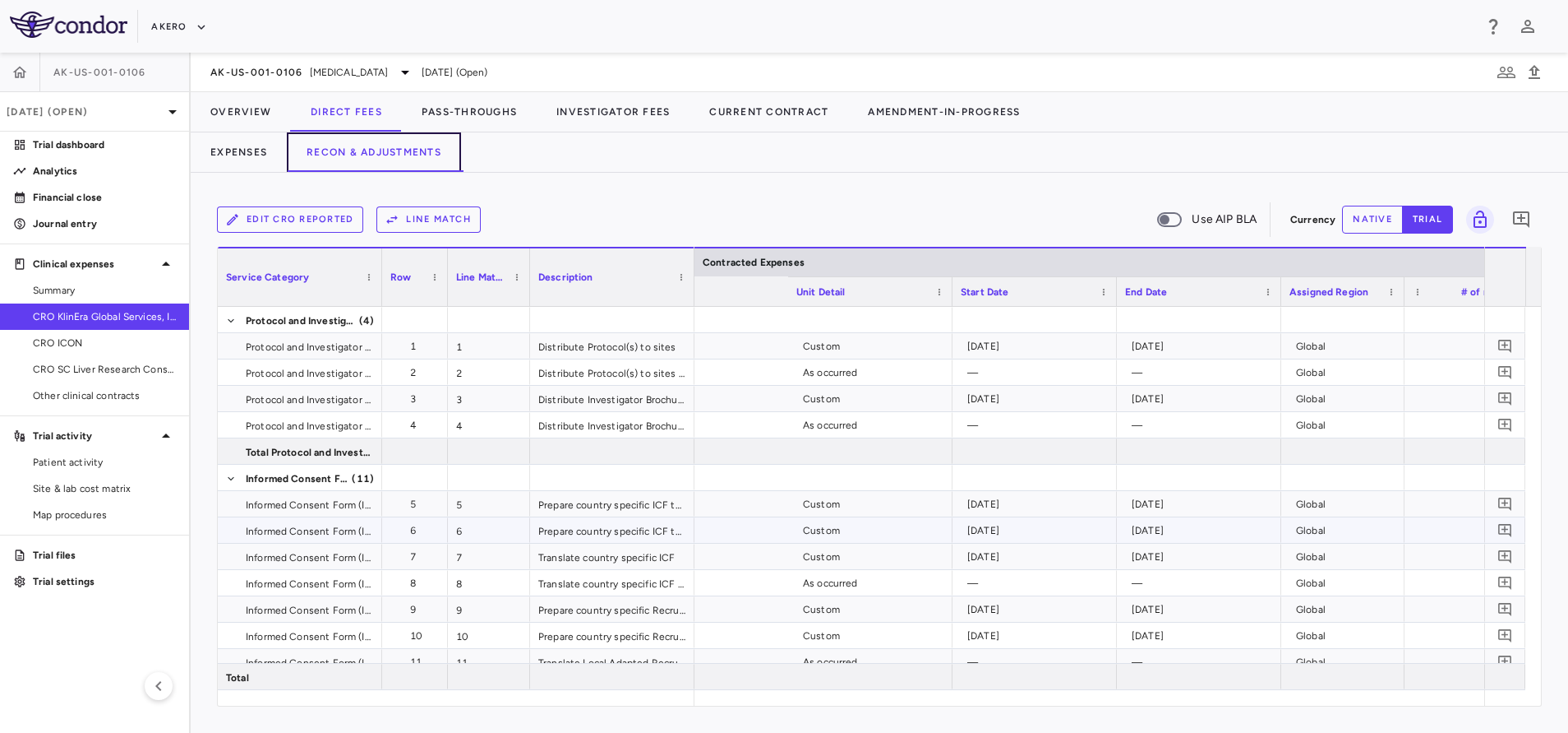
scroll to position [0, 1000]
